Goal: Task Accomplishment & Management: Manage account settings

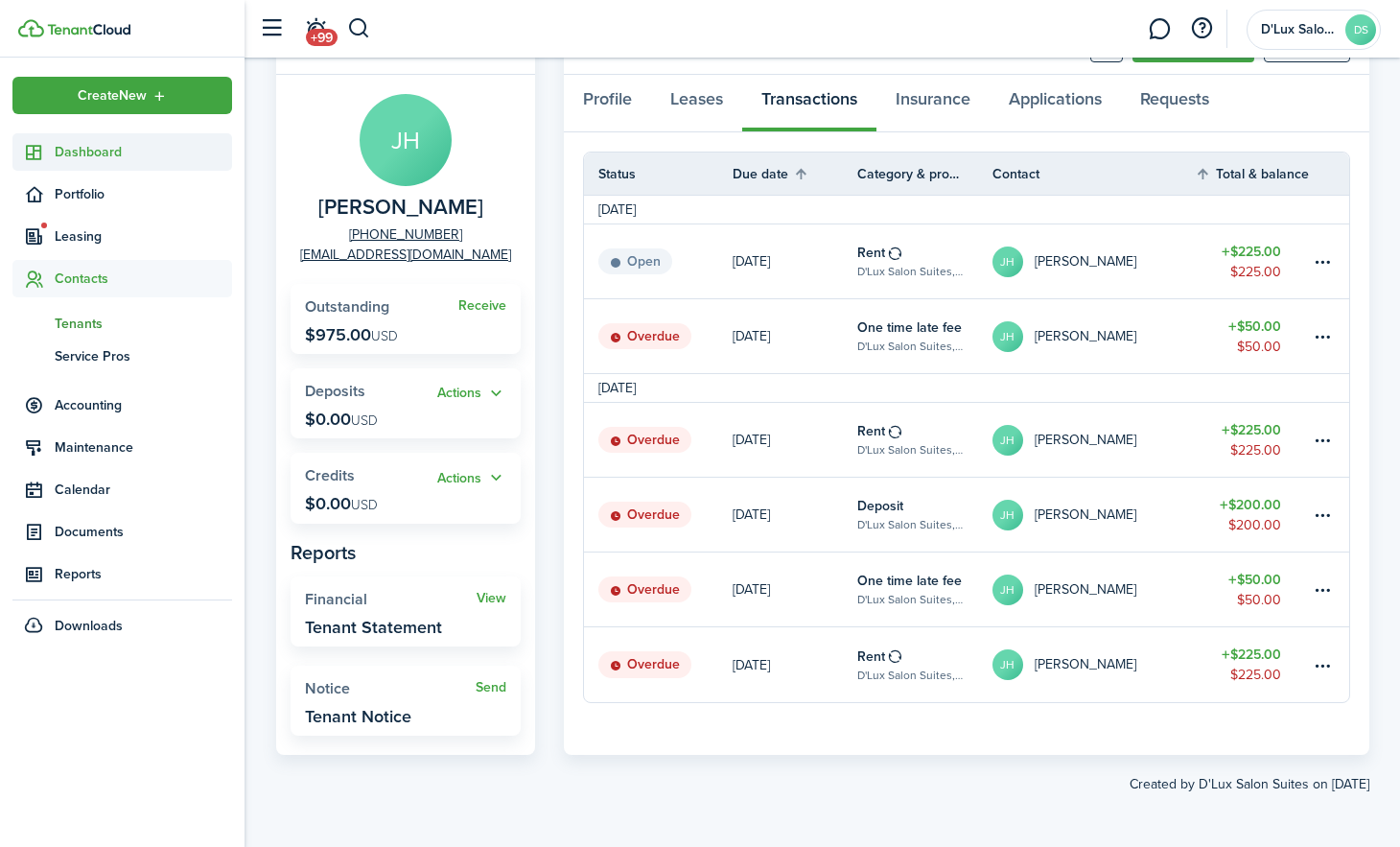
click at [104, 154] on span "Dashboard" at bounding box center [143, 152] width 177 height 21
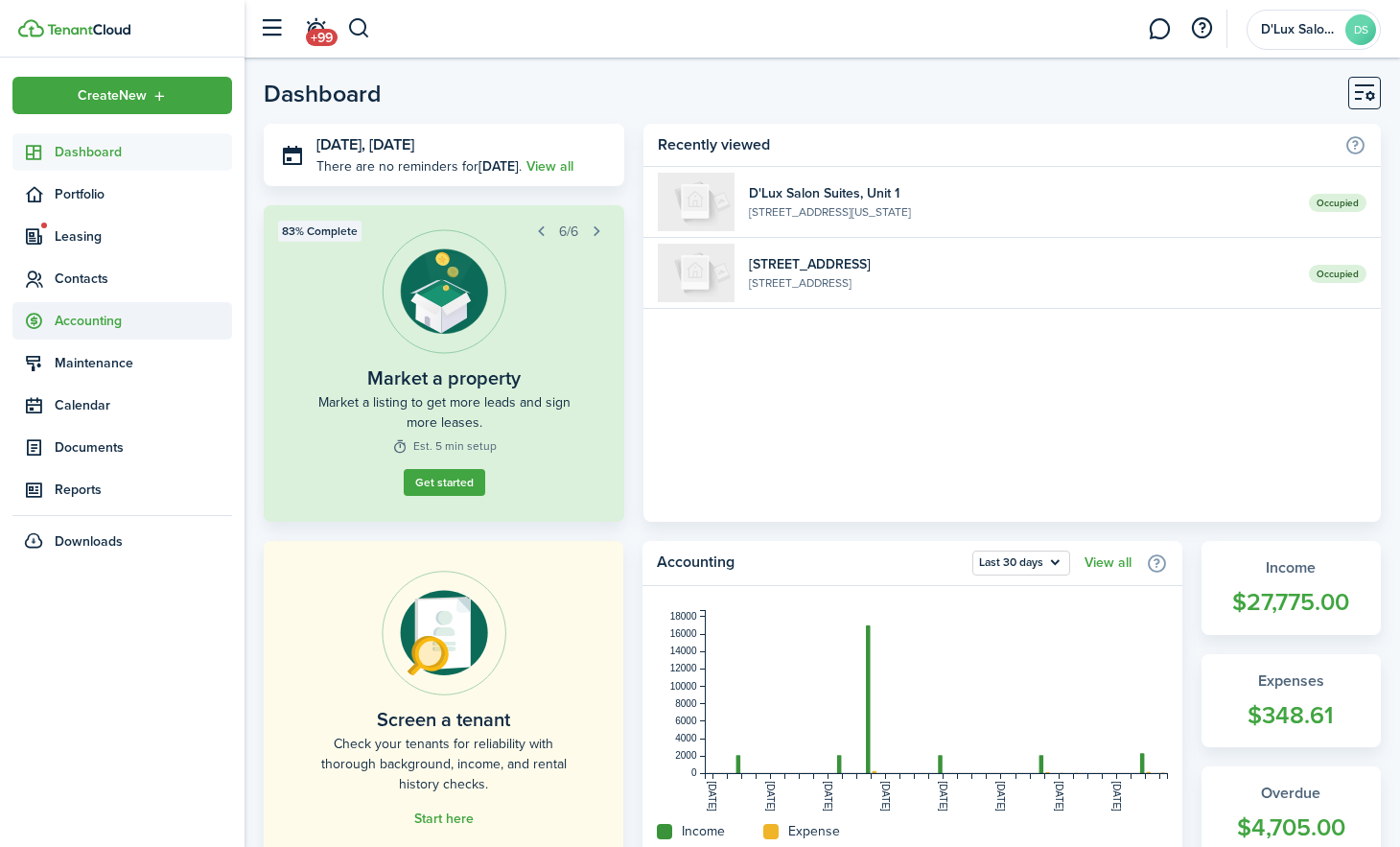
click at [70, 326] on span "Accounting" at bounding box center [143, 321] width 177 height 21
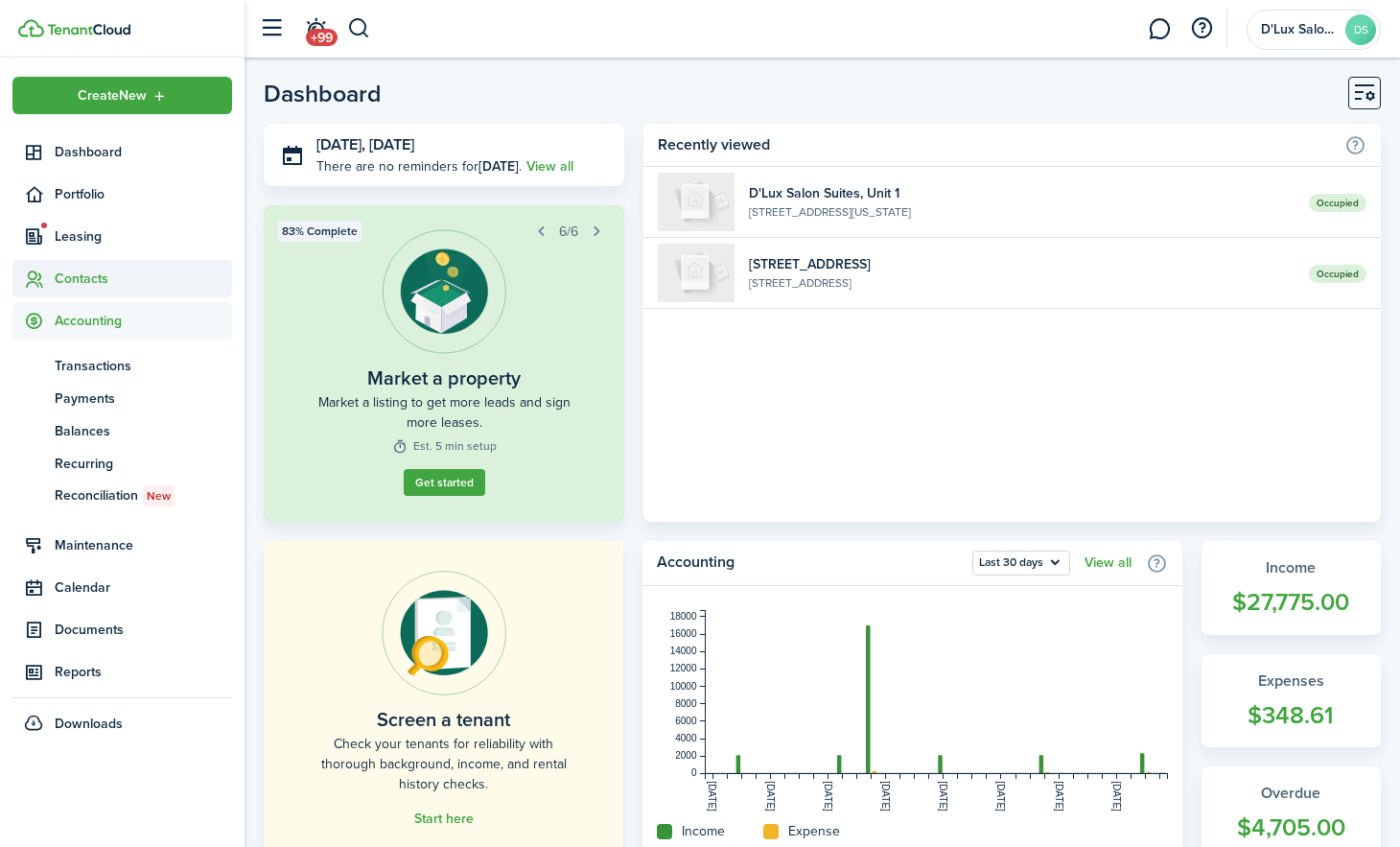
click at [71, 271] on span "Contacts" at bounding box center [143, 278] width 177 height 21
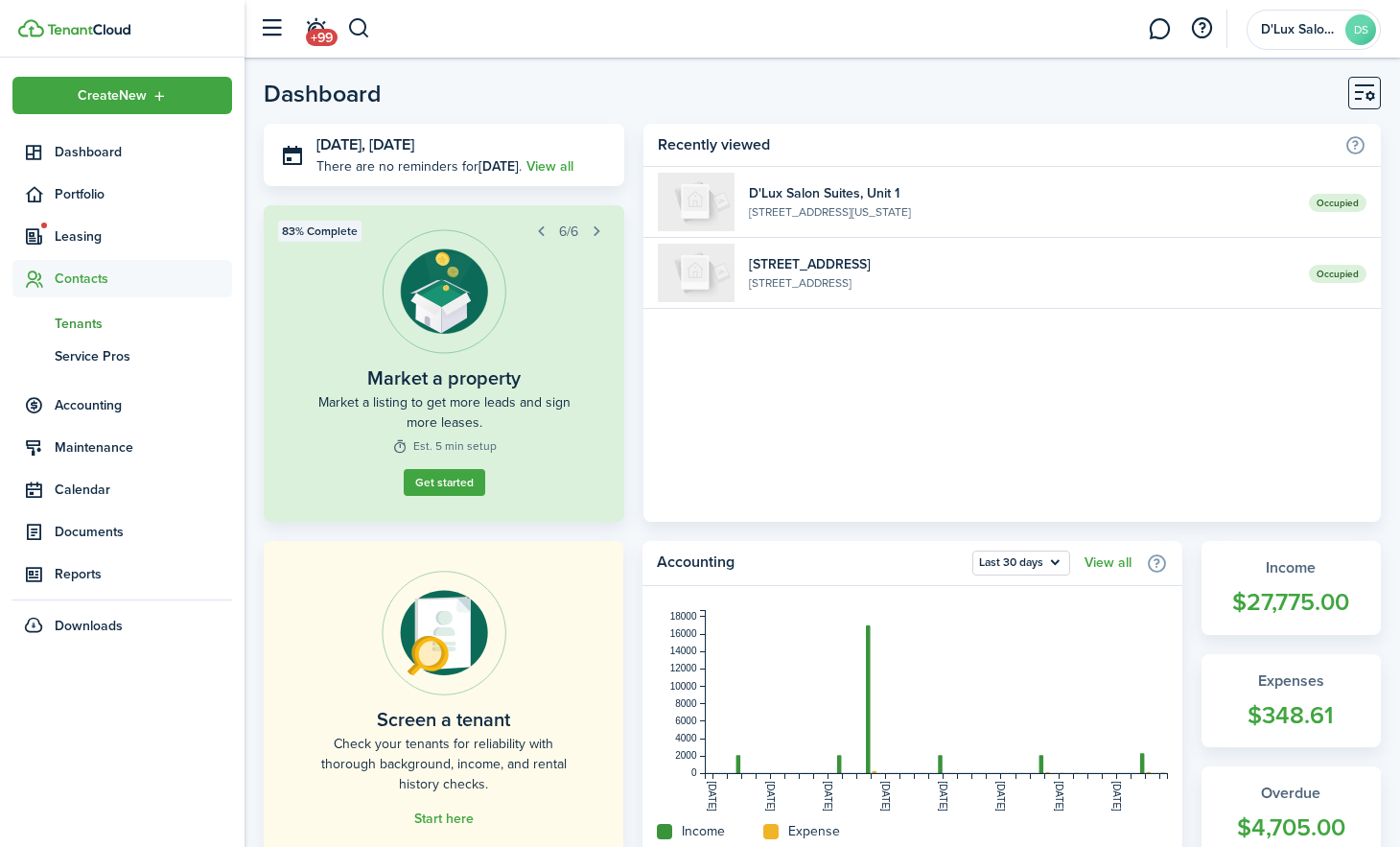
click at [82, 324] on span "Tenants" at bounding box center [143, 324] width 177 height 21
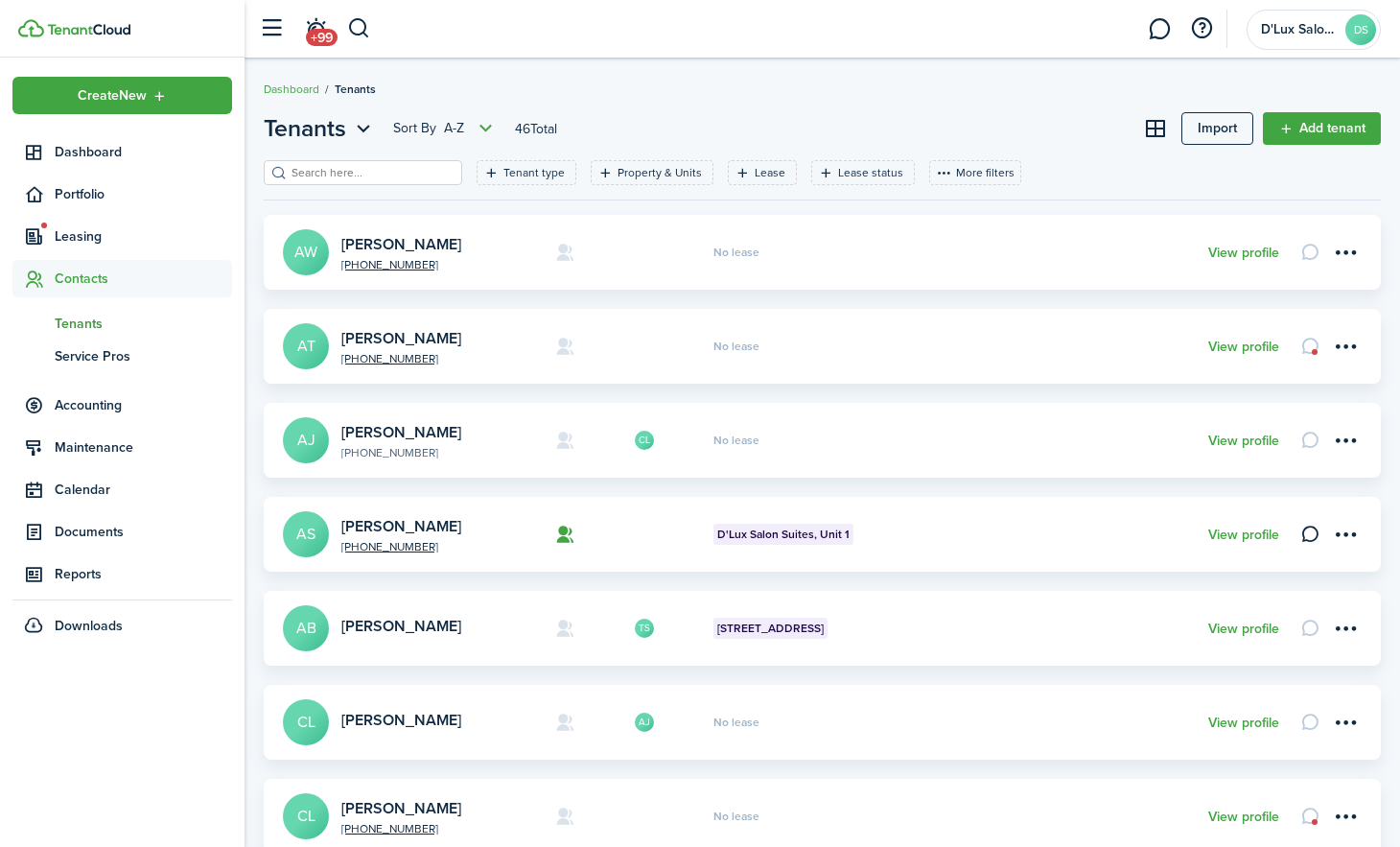
scroll to position [596, 0]
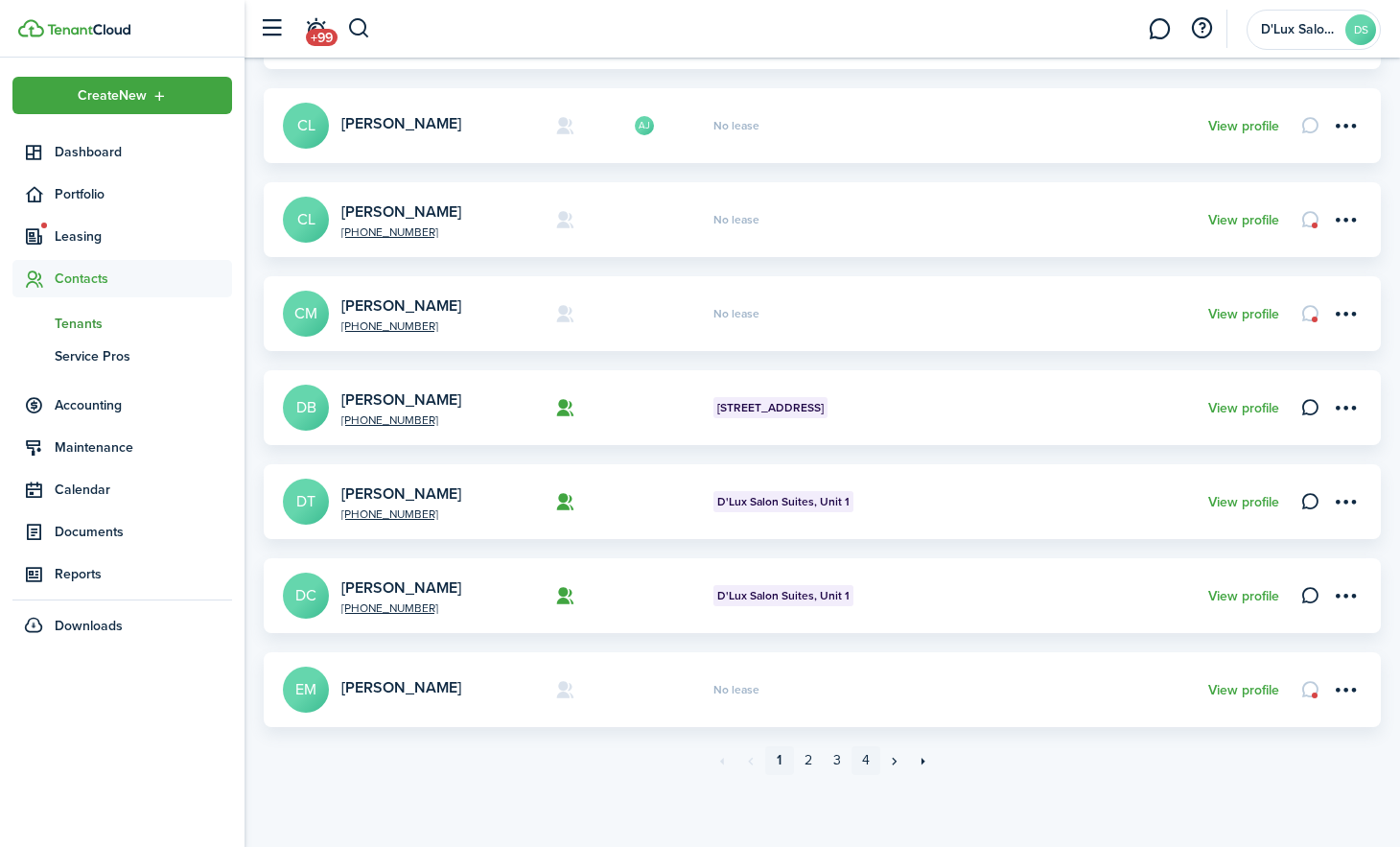
click at [867, 757] on link "4" at bounding box center [866, 760] width 28 height 28
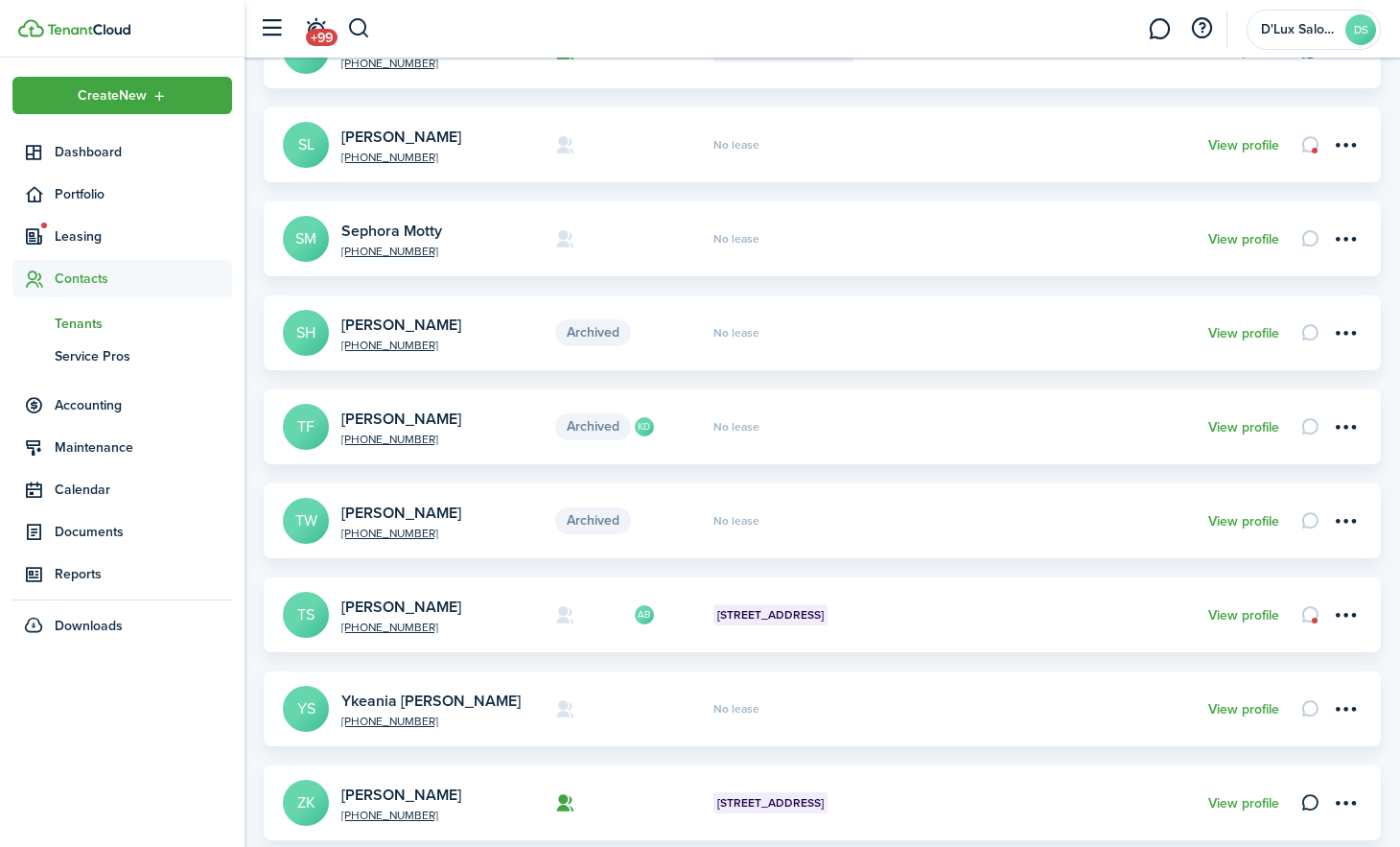
scroll to position [192, 0]
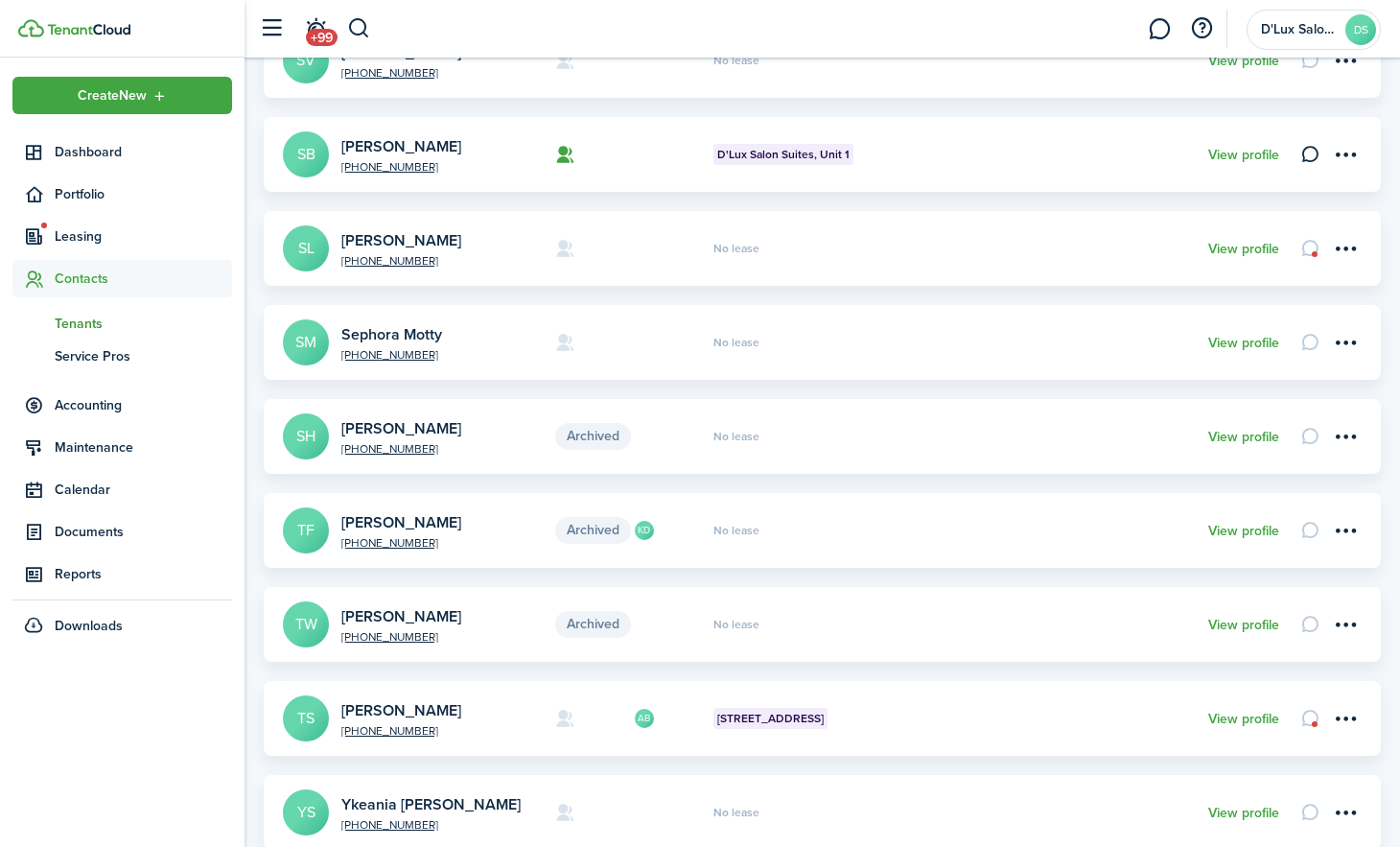
click at [307, 137] on avatar-text "SB" at bounding box center [306, 154] width 46 height 46
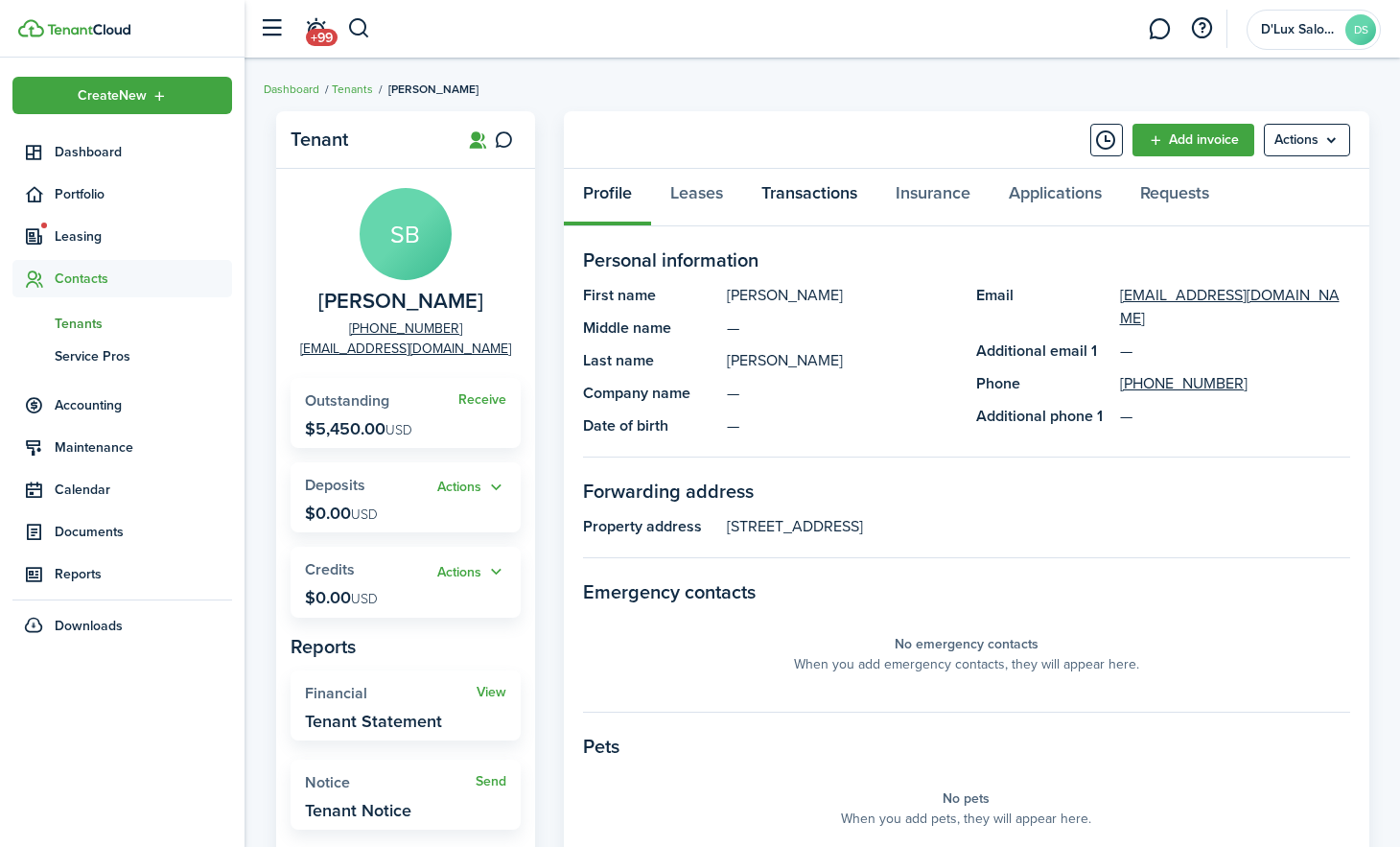
click at [797, 194] on link "Transactions" at bounding box center [809, 197] width 134 height 58
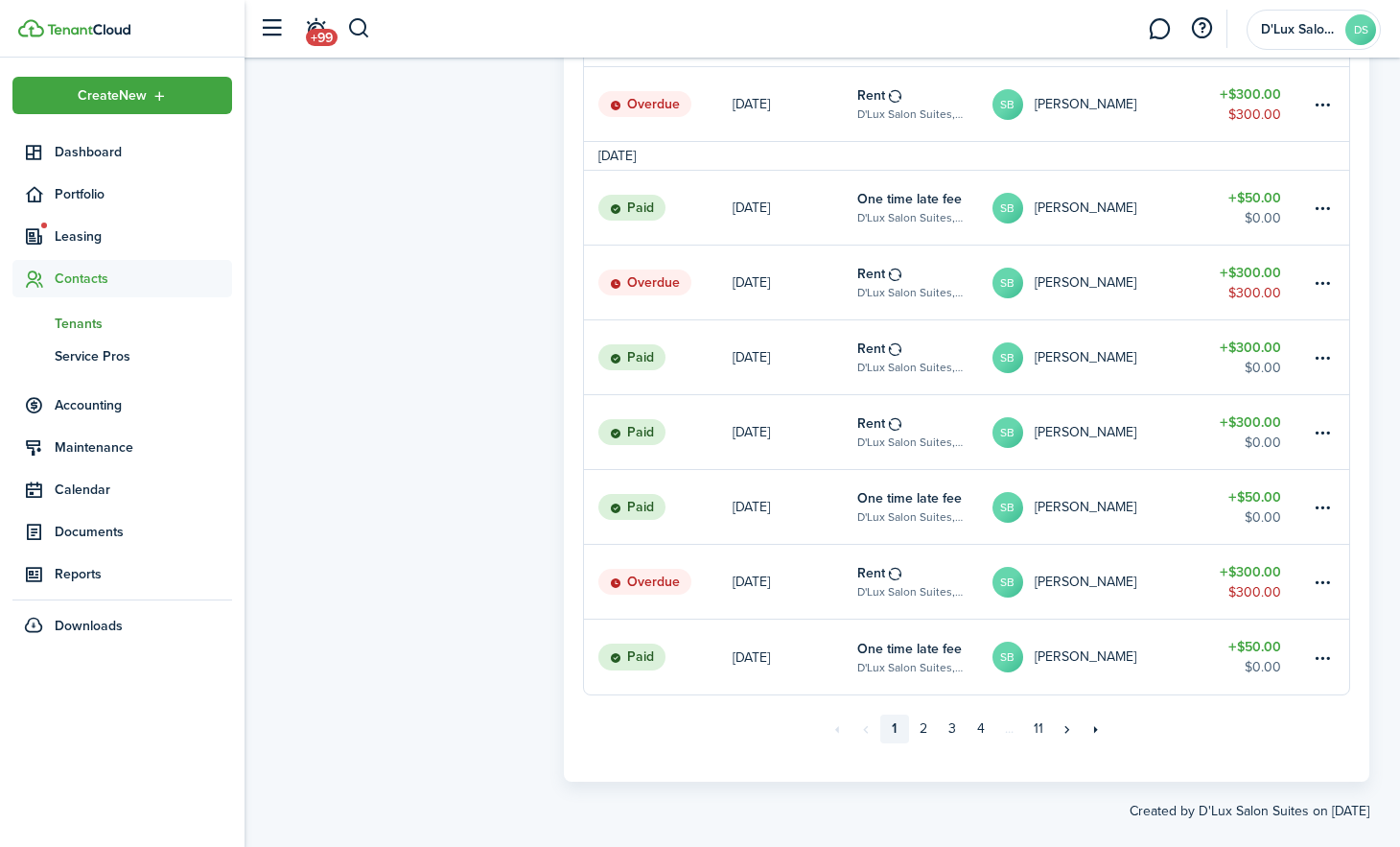
scroll to position [1233, 0]
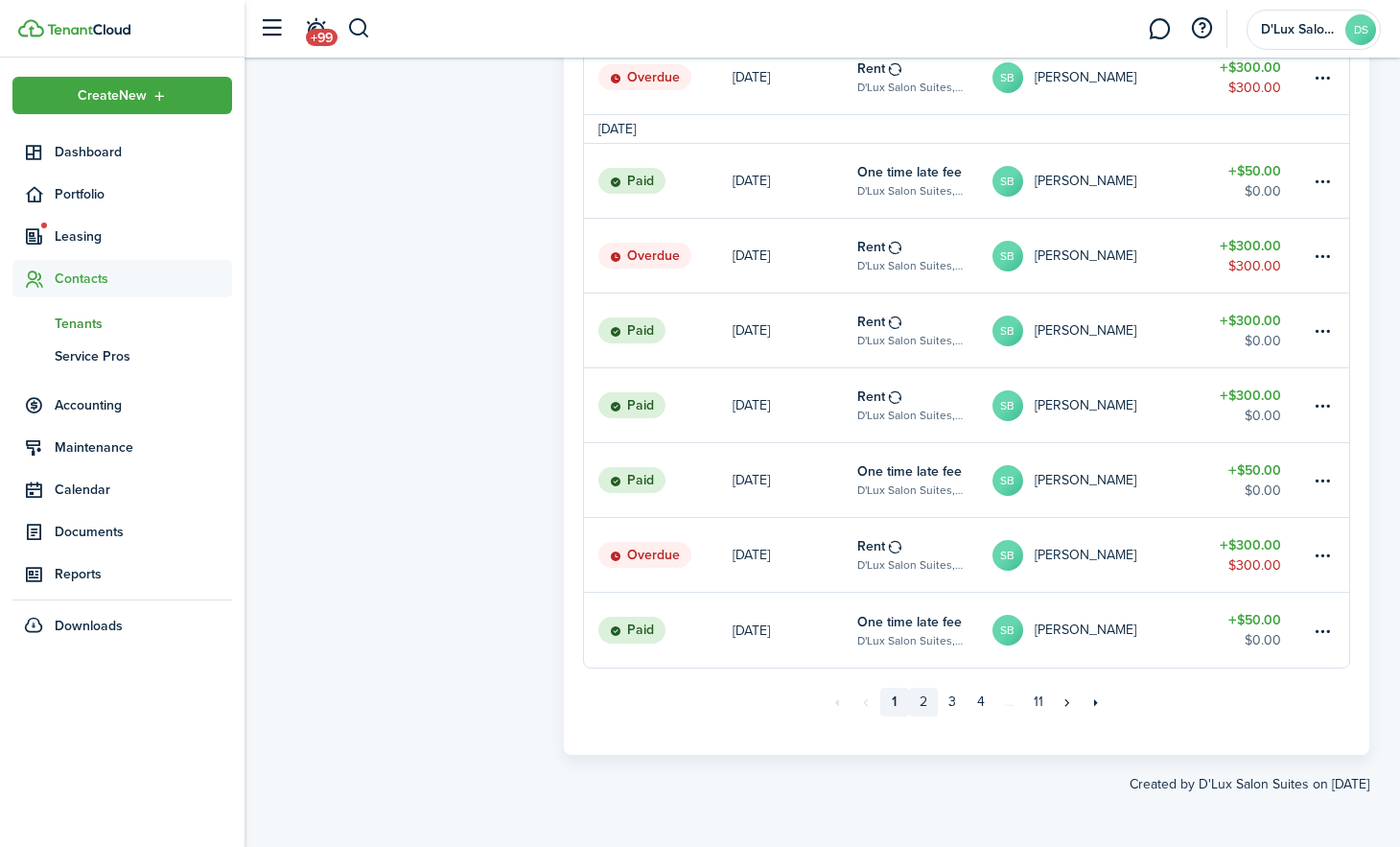
click at [932, 697] on link "2" at bounding box center [923, 701] width 28 height 28
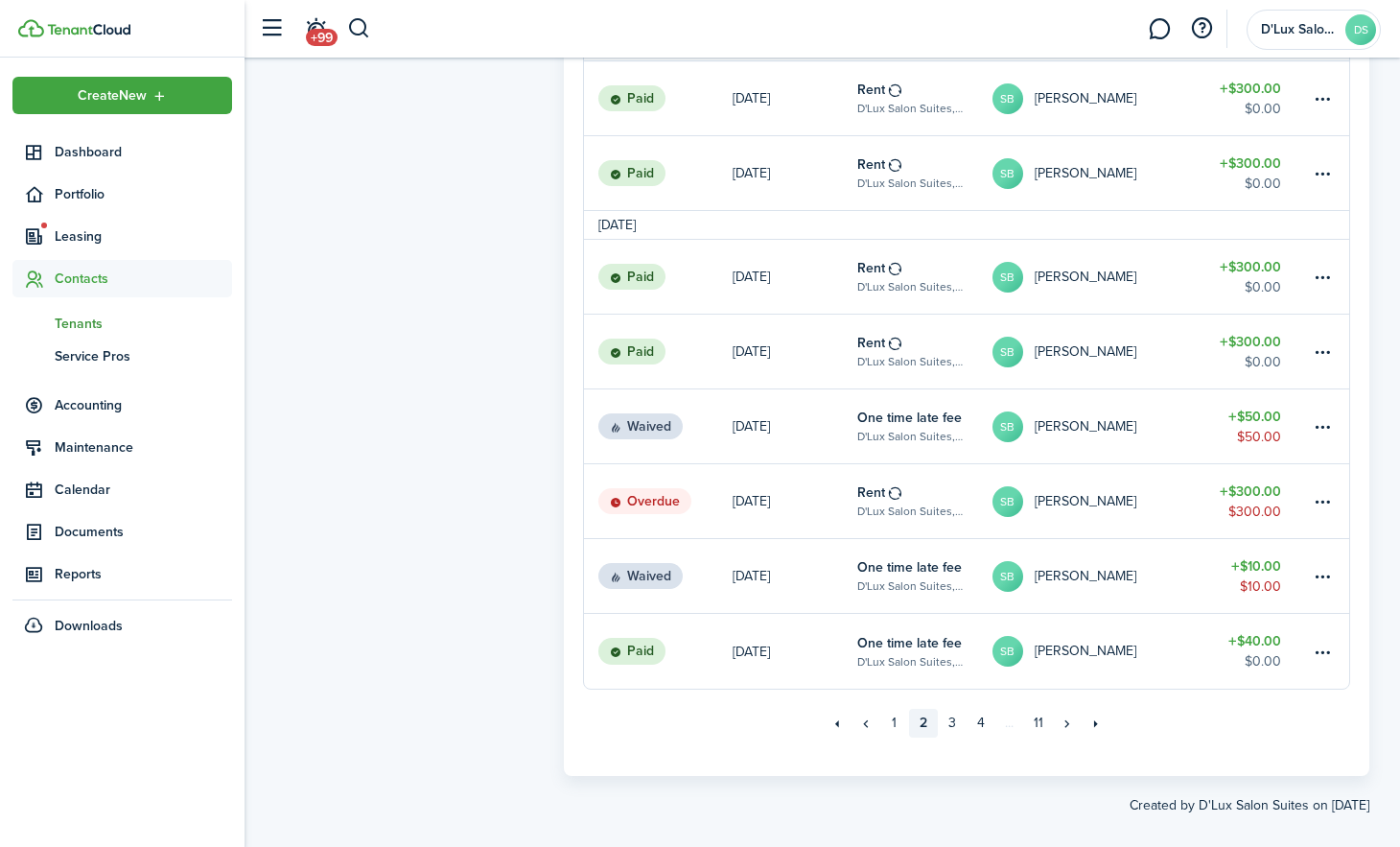
scroll to position [1205, 0]
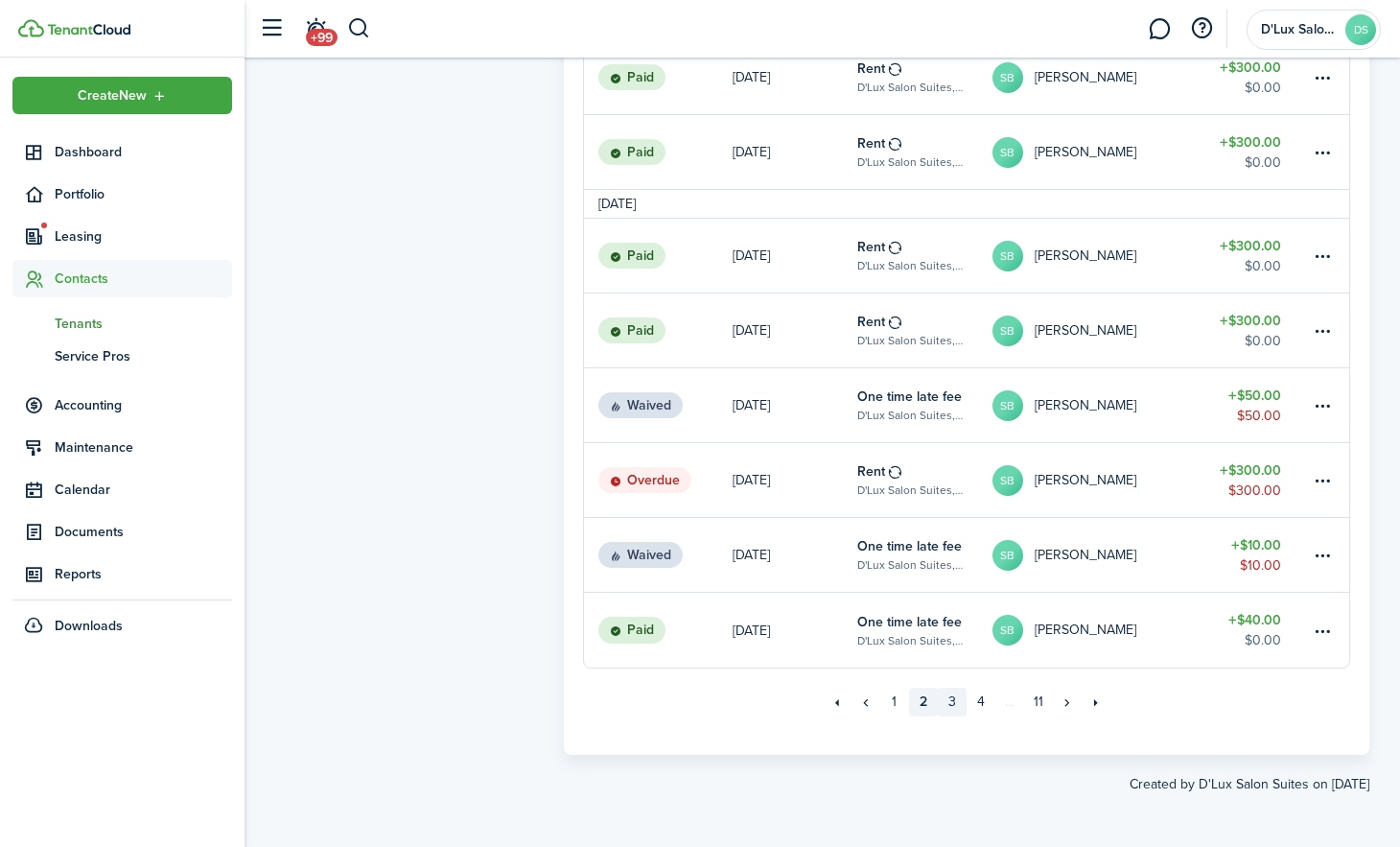
click at [947, 705] on link "3" at bounding box center [952, 701] width 28 height 28
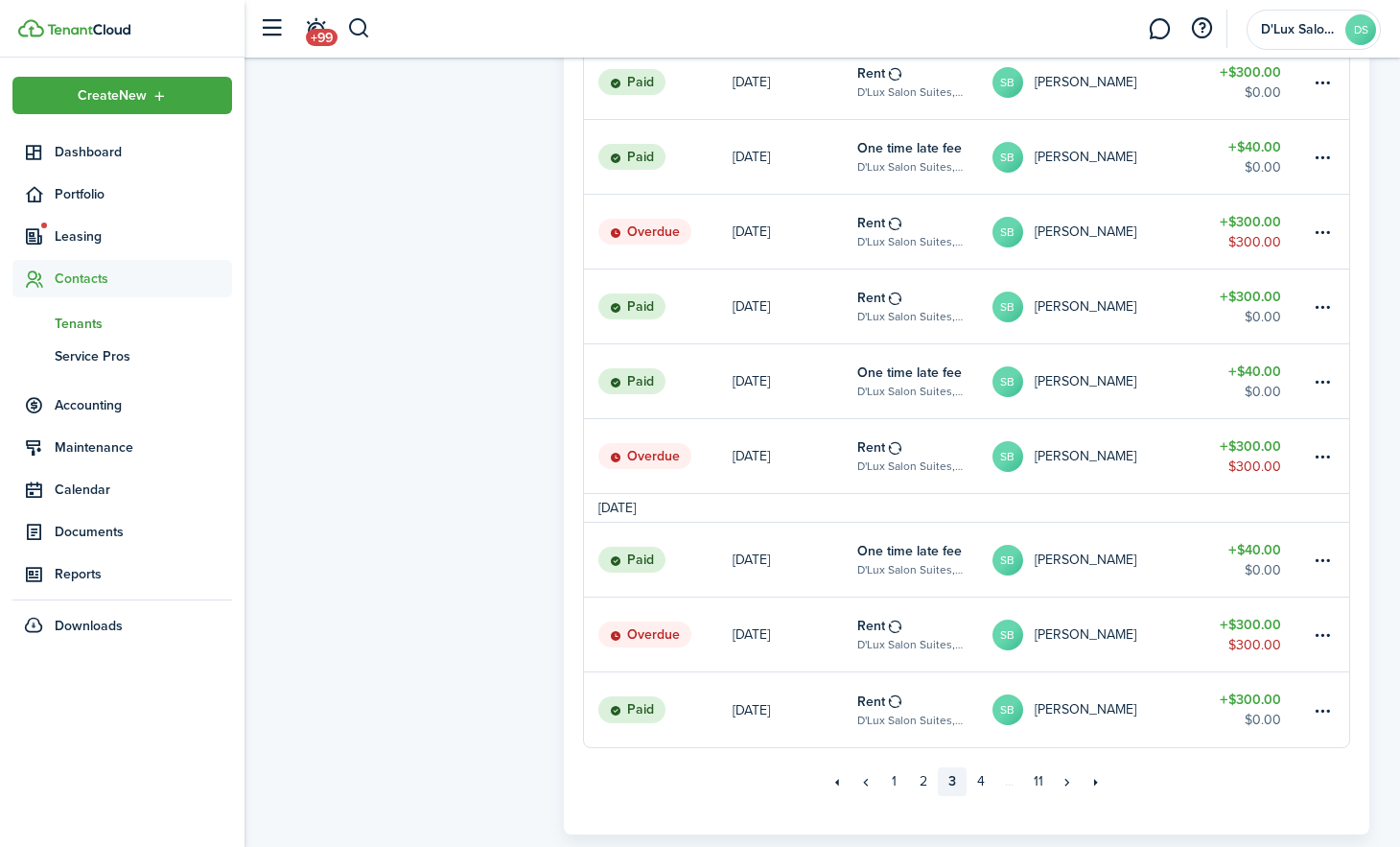
scroll to position [1233, 0]
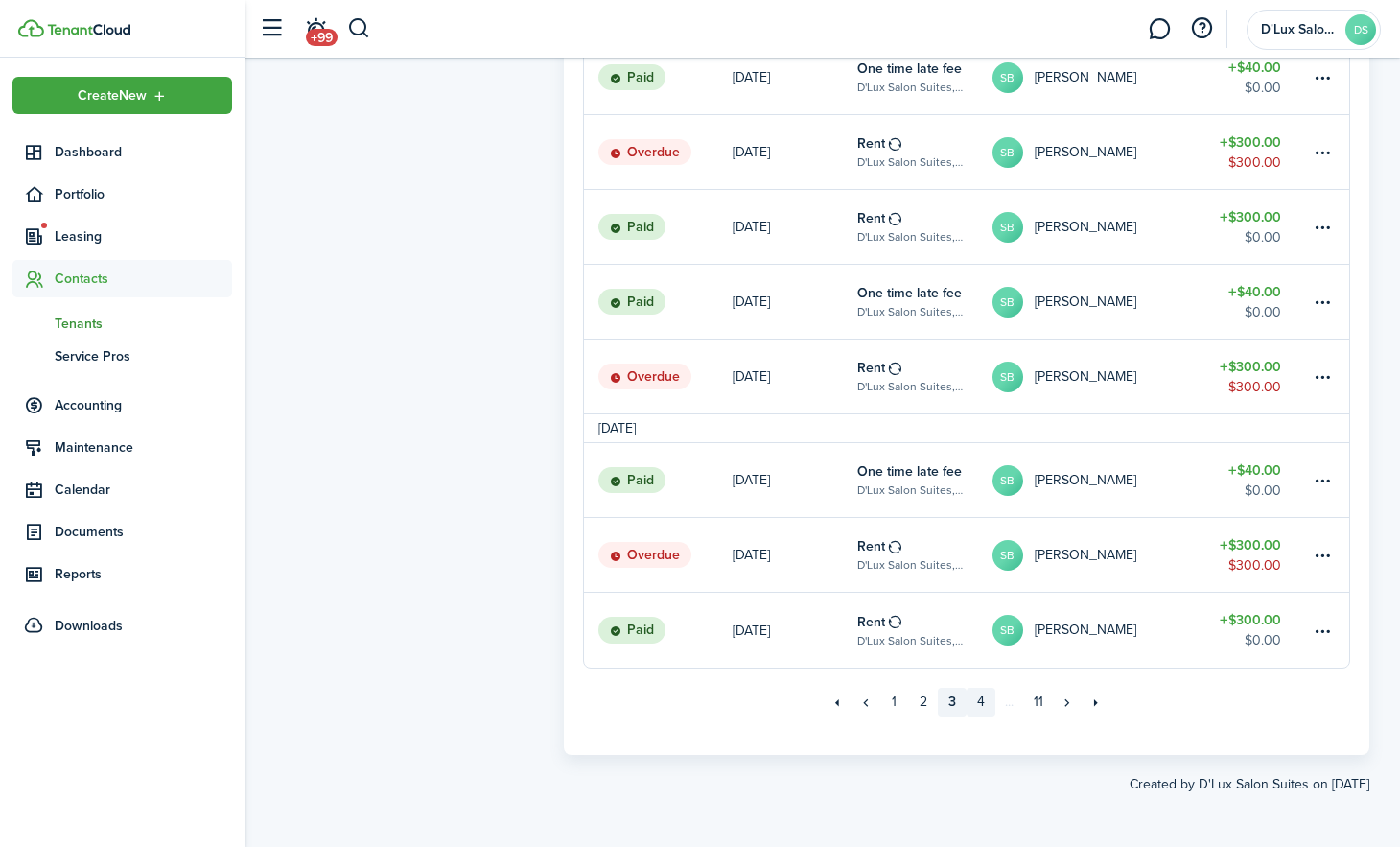
click at [982, 700] on link "4" at bounding box center [980, 701] width 28 height 28
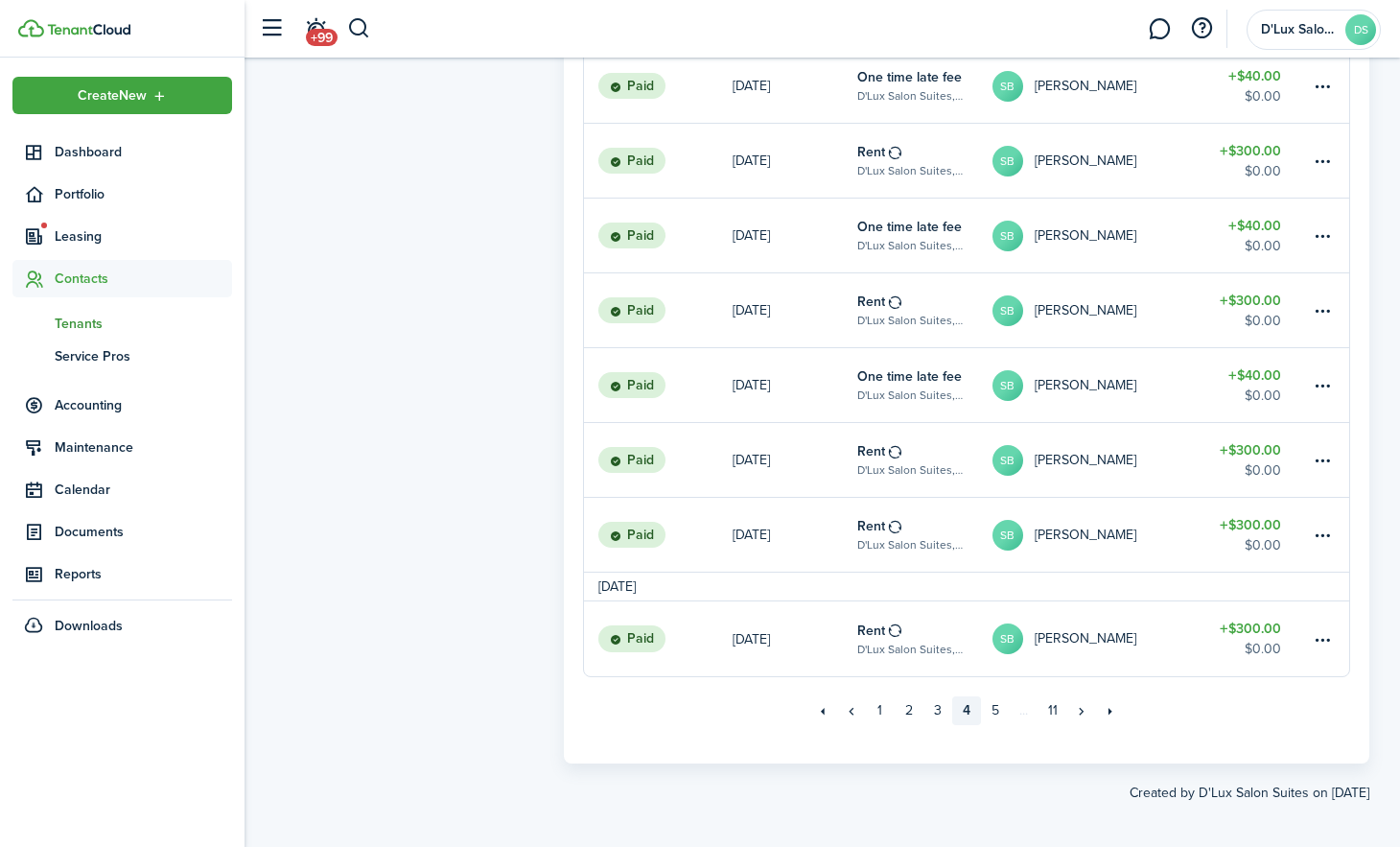
scroll to position [1233, 0]
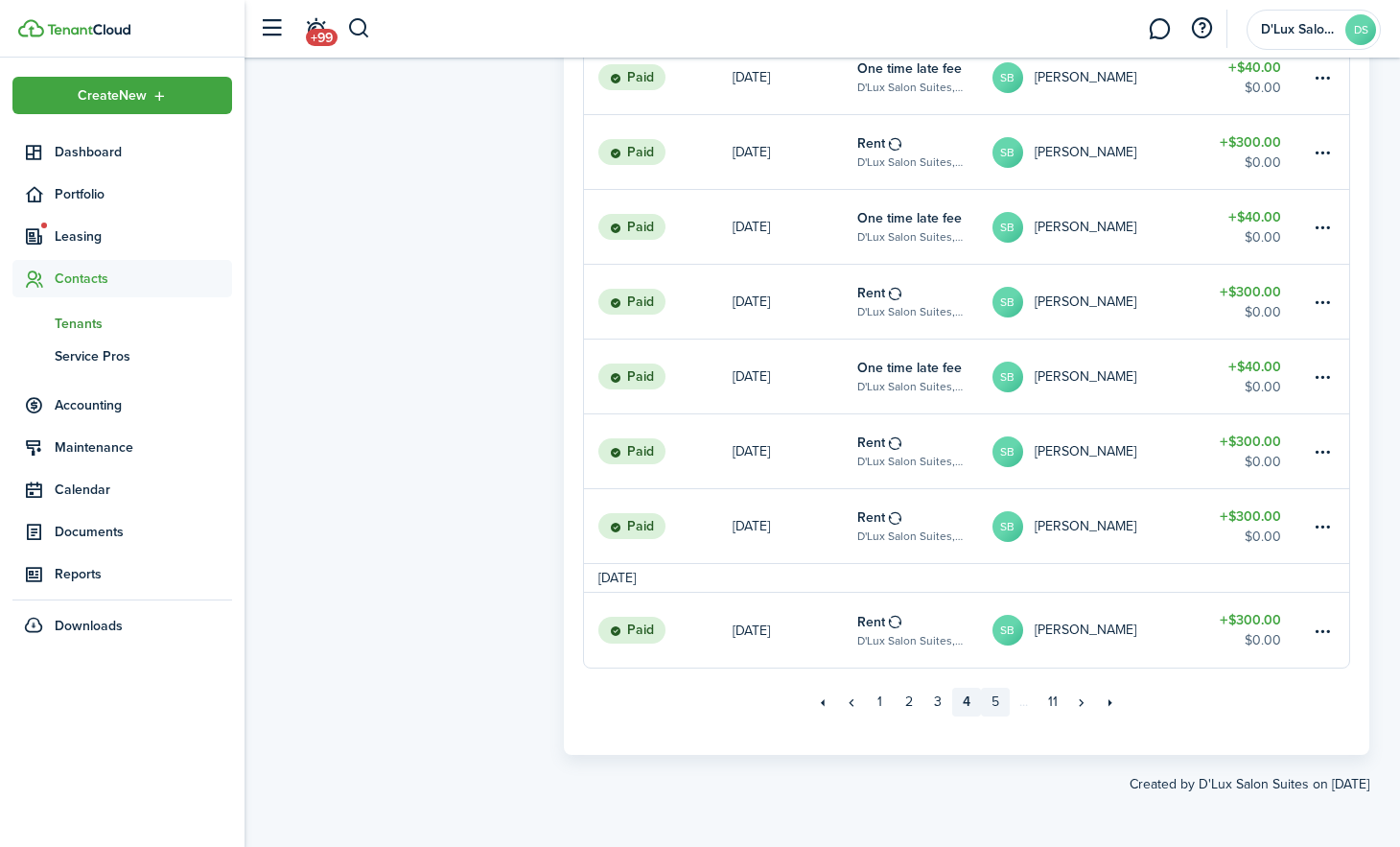
click at [982, 700] on link "5" at bounding box center [995, 701] width 28 height 28
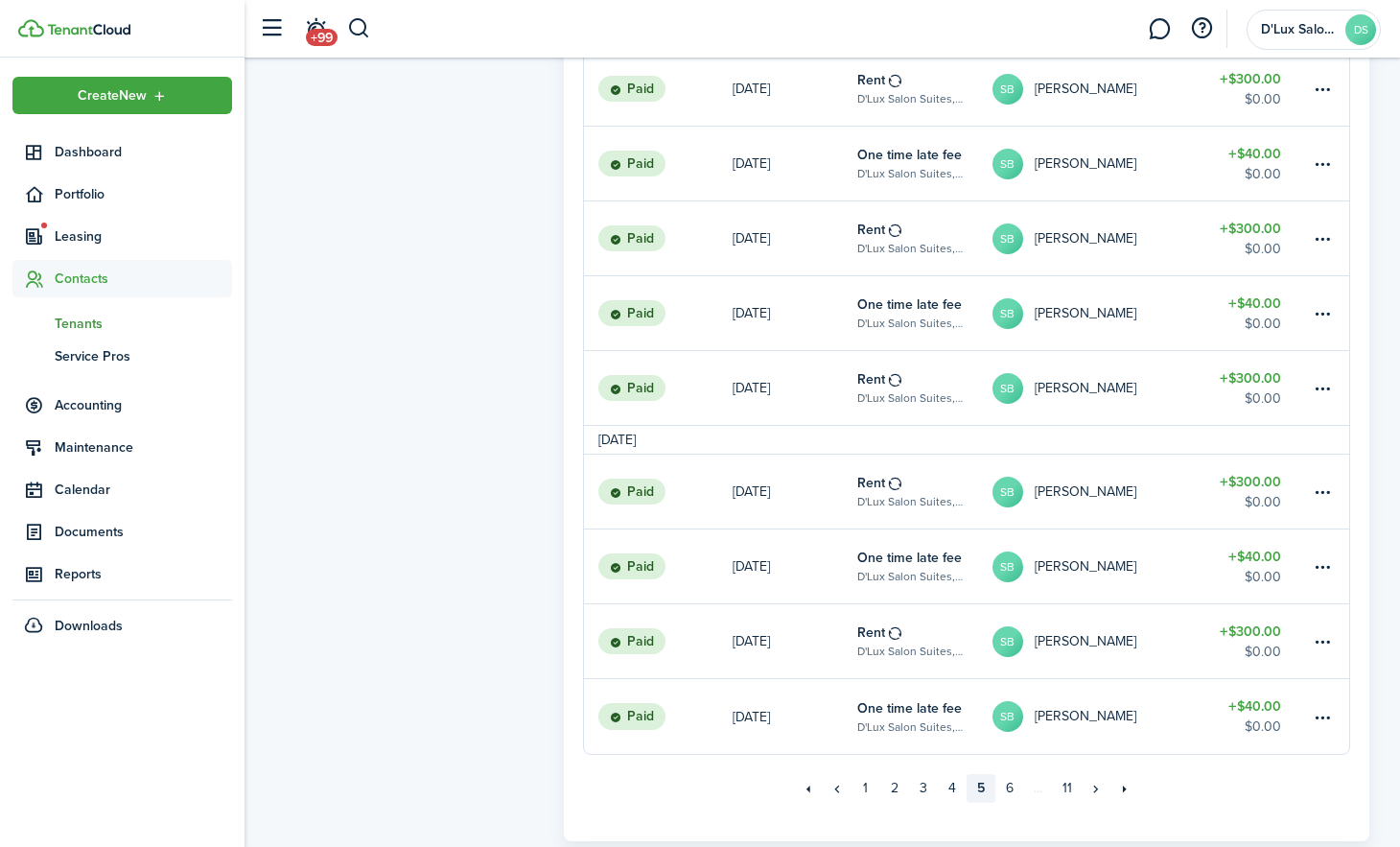
scroll to position [1233, 0]
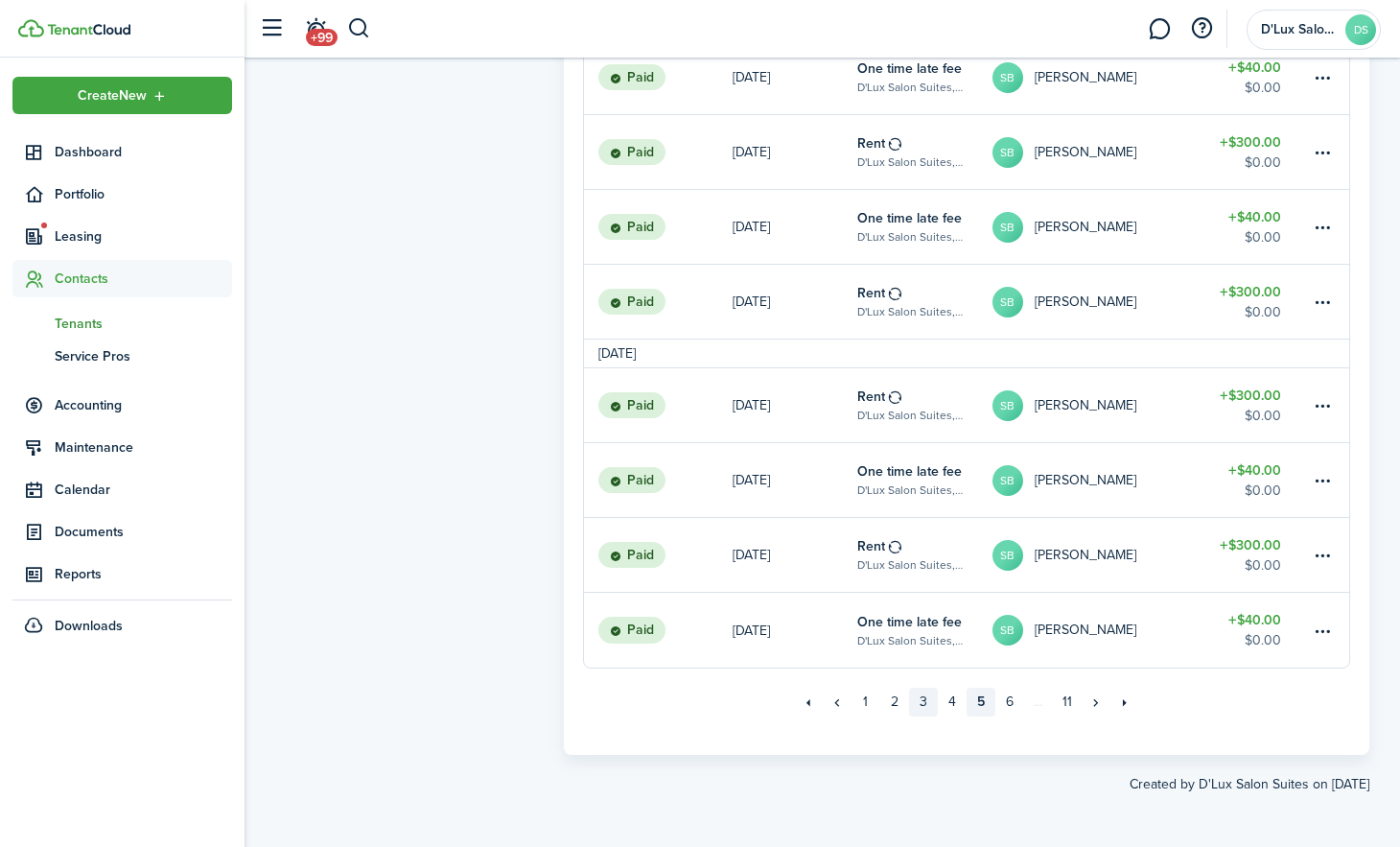
click at [931, 701] on link "3" at bounding box center [923, 701] width 28 height 28
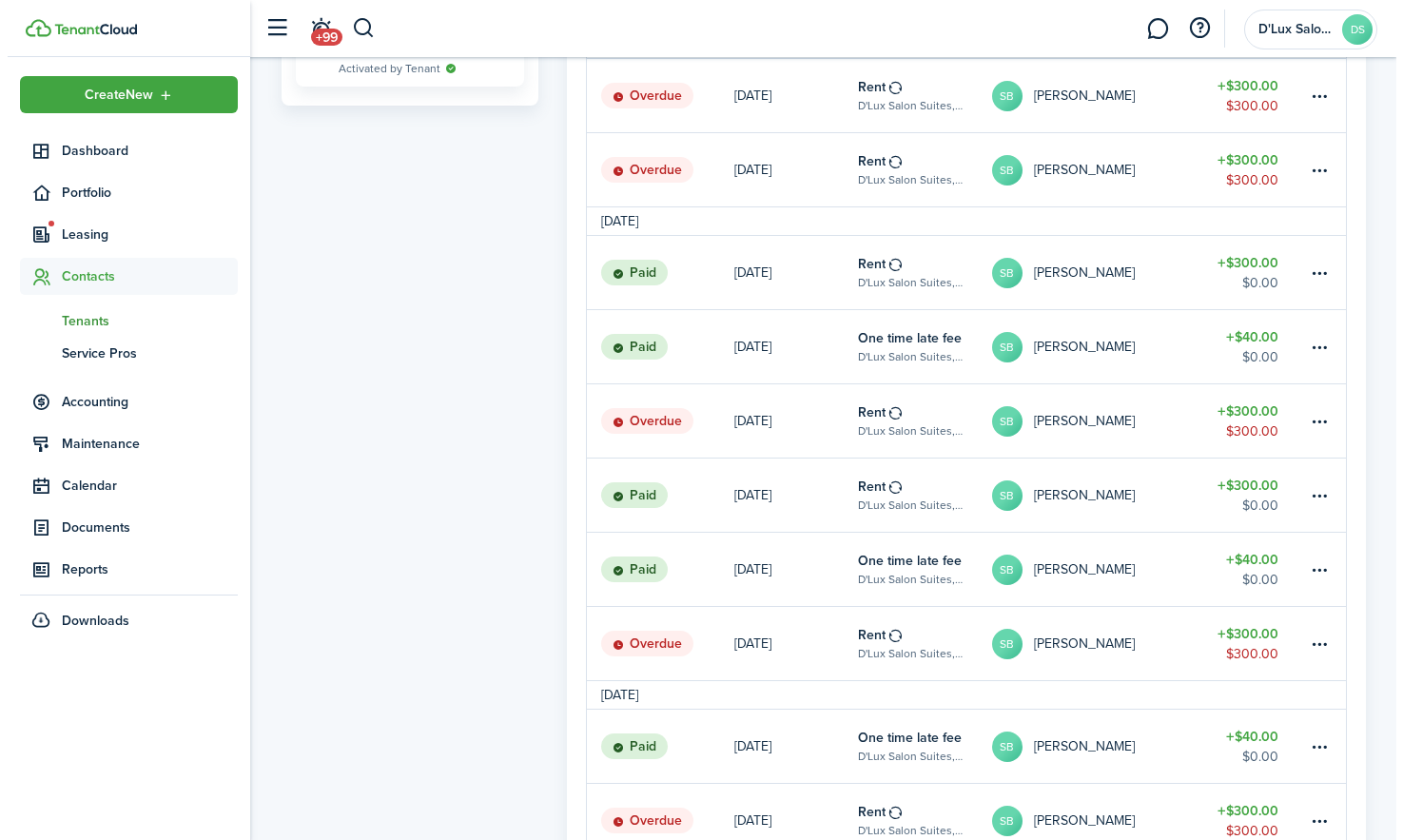
scroll to position [1223, 0]
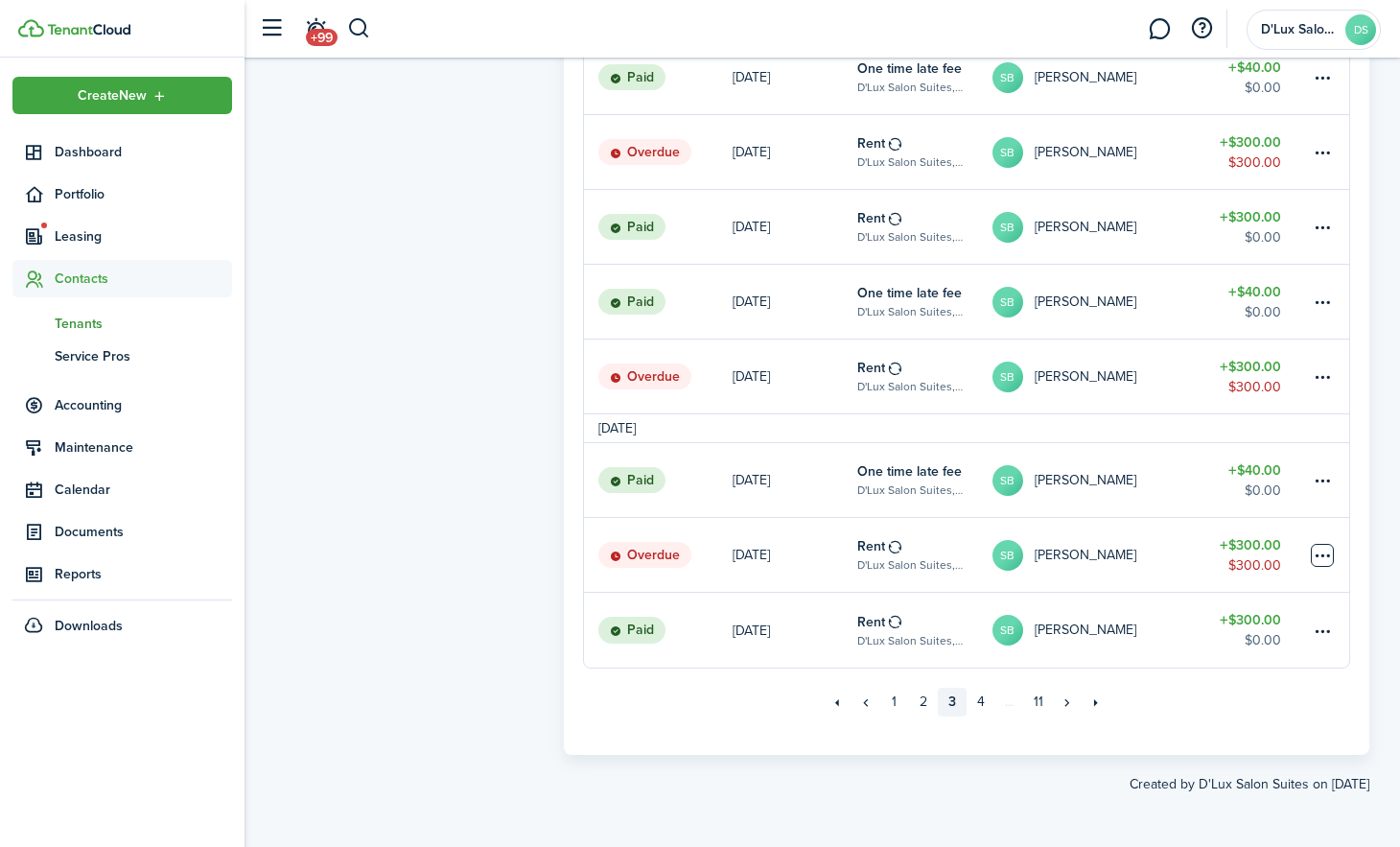
click at [1316, 554] on table-menu-btn-icon at bounding box center [1322, 555] width 23 height 23
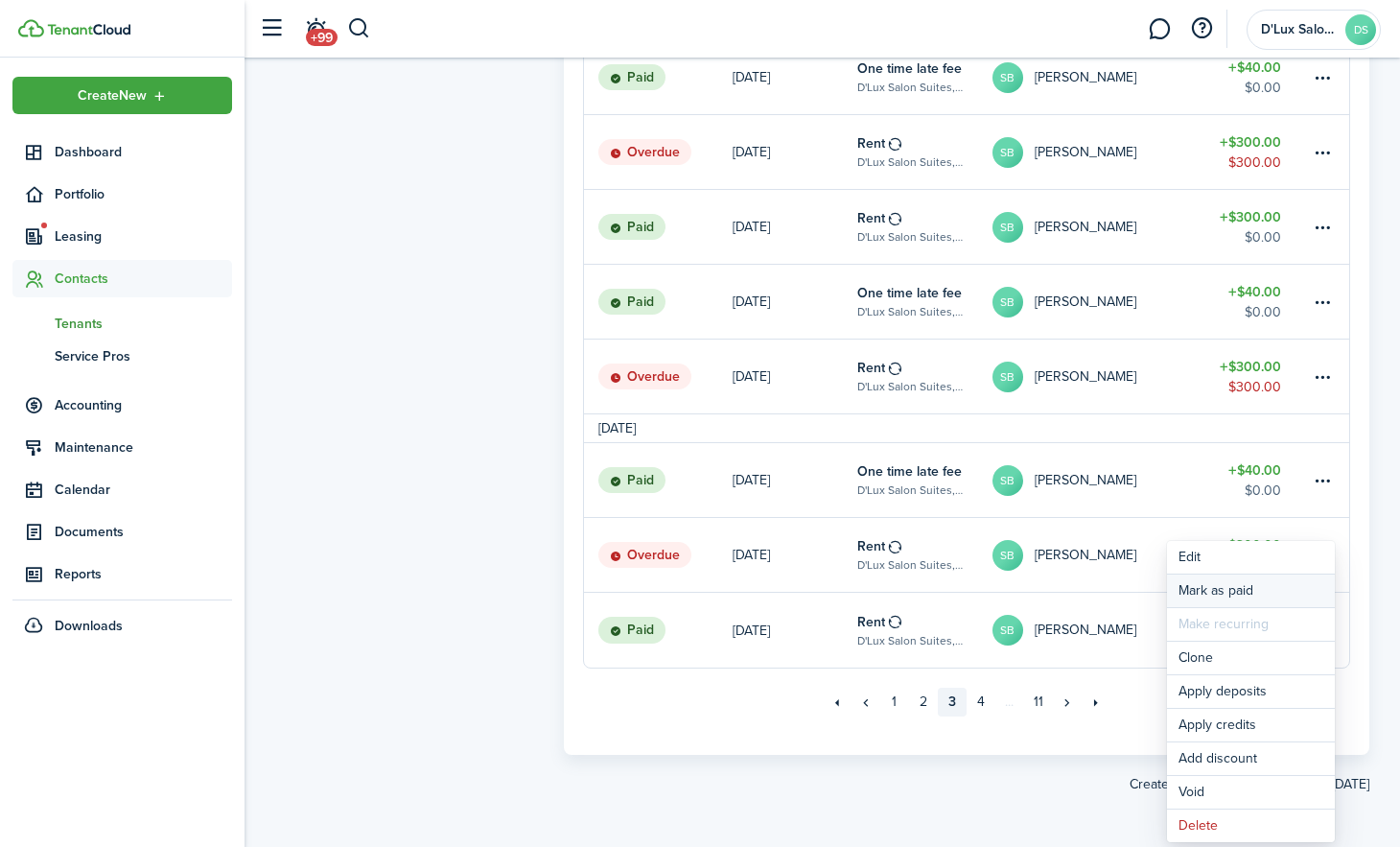
click at [1260, 594] on link "Mark as paid" at bounding box center [1251, 590] width 168 height 32
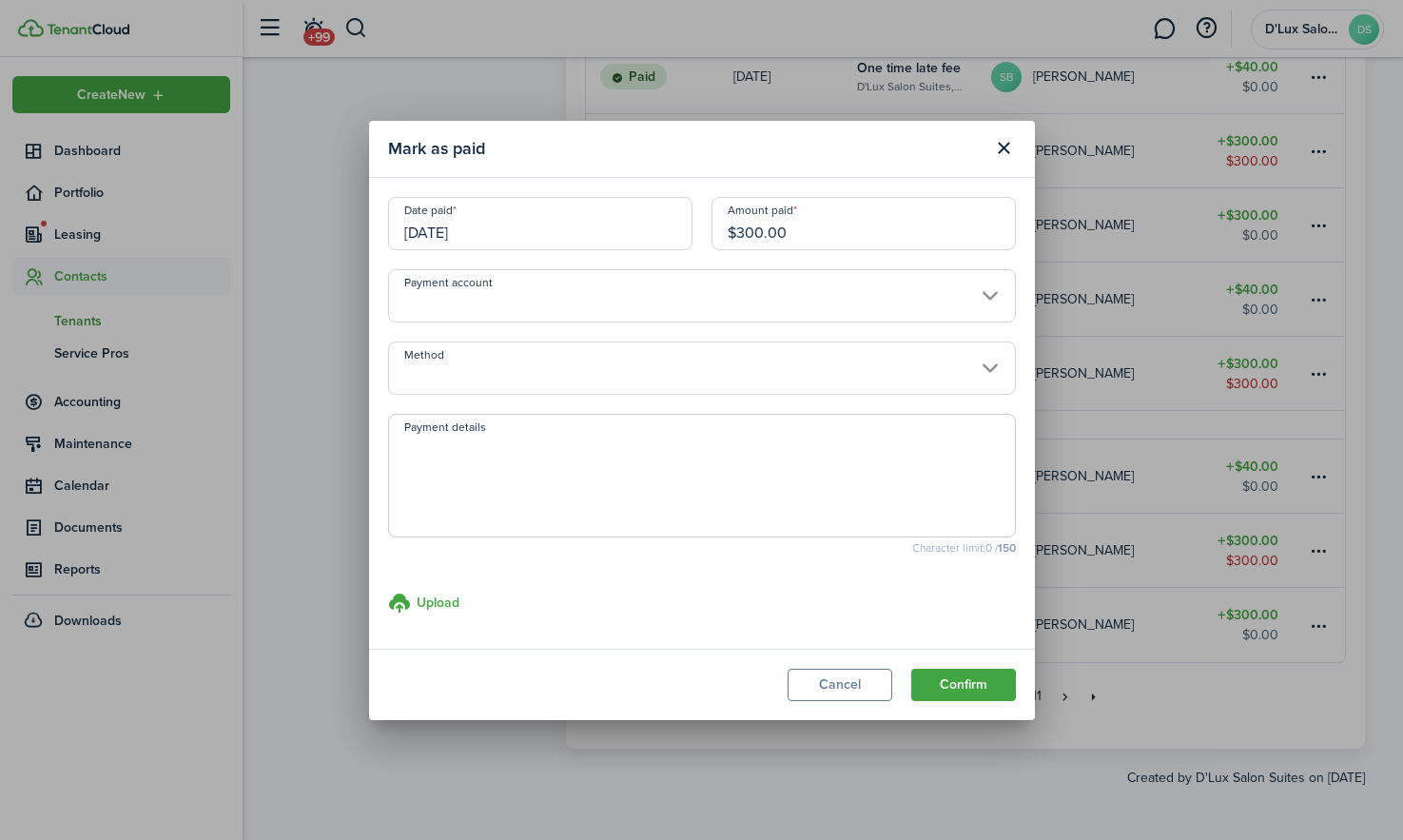
click at [453, 448] on textarea "Payment details" at bounding box center [702, 481] width 626 height 91
type textarea "paid Q [DATE]"
click at [999, 687] on button "Confirm" at bounding box center [964, 684] width 105 height 32
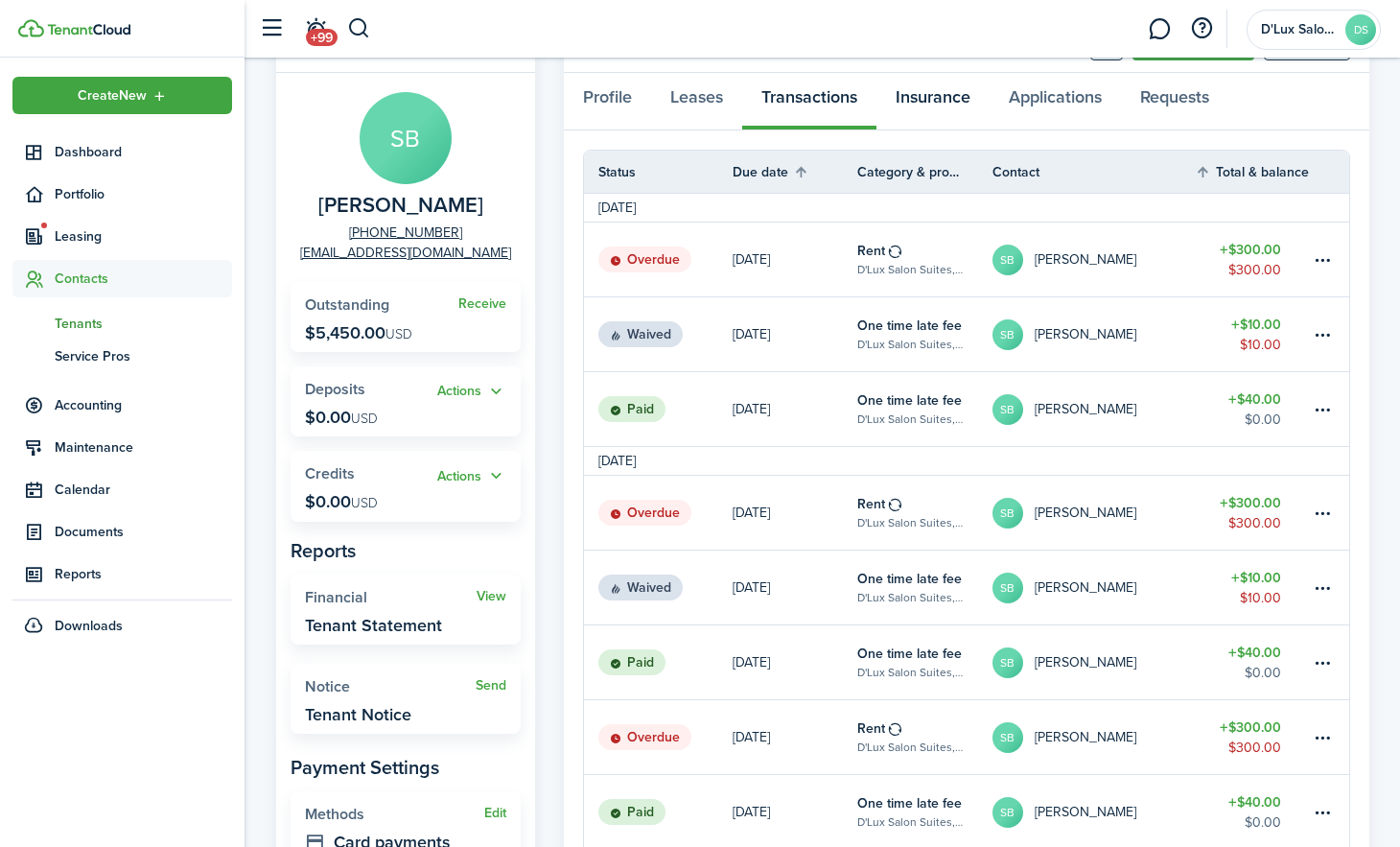
scroll to position [0, 0]
